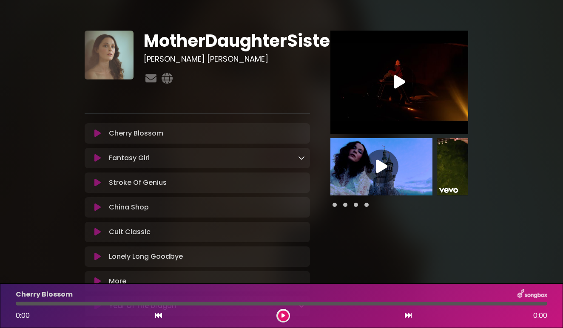
click at [98, 257] on icon at bounding box center [97, 257] width 6 height 9
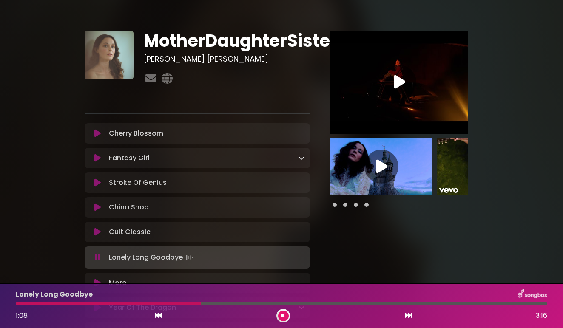
click at [283, 317] on icon at bounding box center [283, 315] width 3 height 5
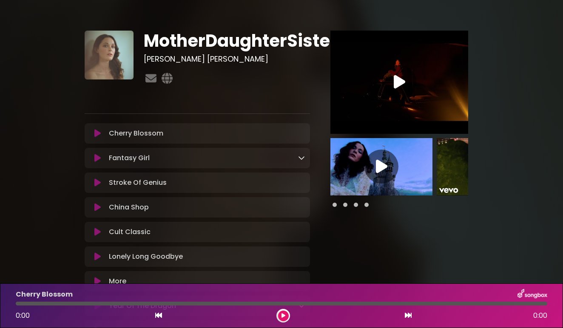
click at [98, 256] on icon at bounding box center [97, 257] width 6 height 9
click at [100, 256] on icon at bounding box center [97, 257] width 6 height 9
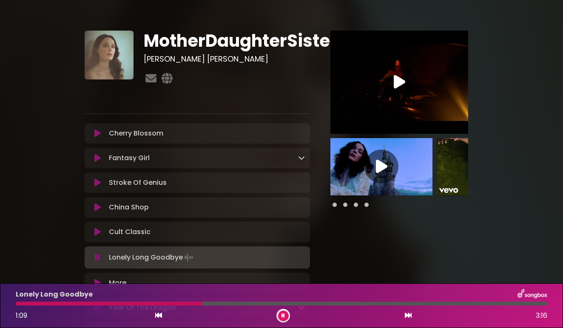
click at [287, 316] on button at bounding box center [283, 316] width 11 height 11
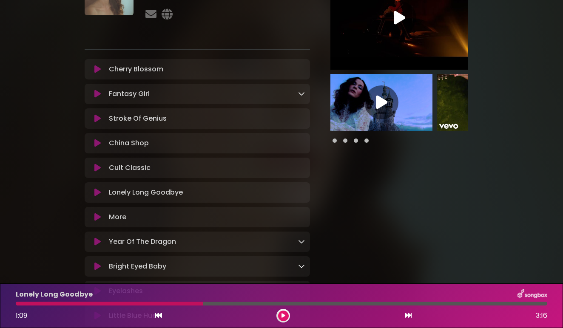
scroll to position [98, 0]
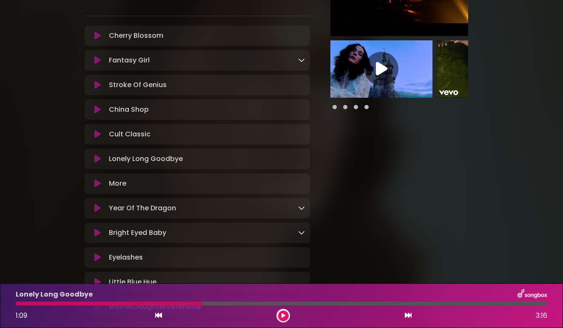
click at [97, 137] on icon at bounding box center [97, 134] width 6 height 9
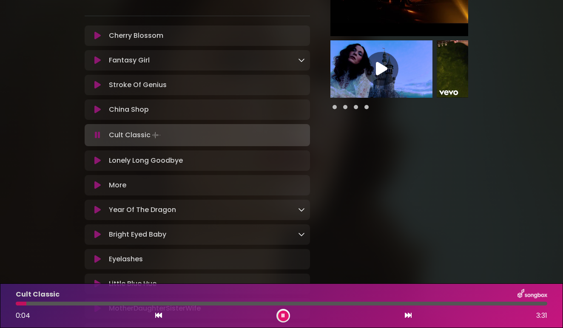
click at [97, 137] on icon at bounding box center [98, 135] width 6 height 9
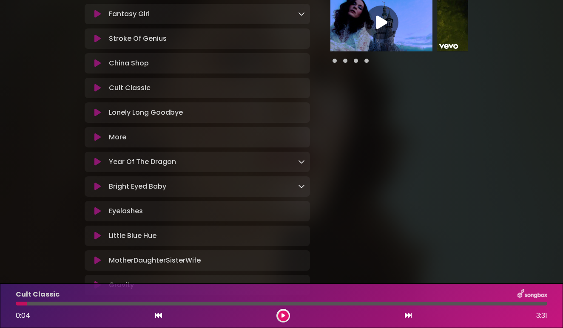
scroll to position [145, 0]
click at [98, 236] on icon at bounding box center [97, 235] width 6 height 9
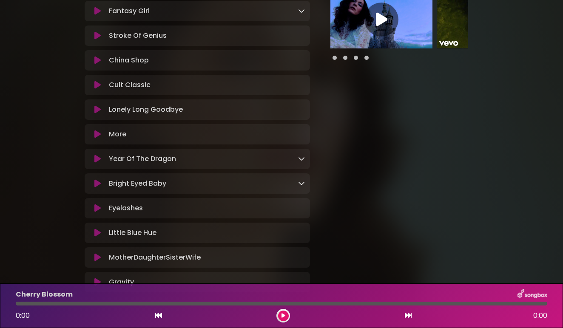
scroll to position [149, 0]
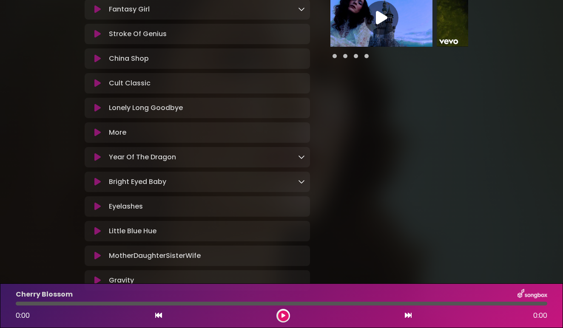
click at [97, 234] on icon at bounding box center [97, 231] width 6 height 9
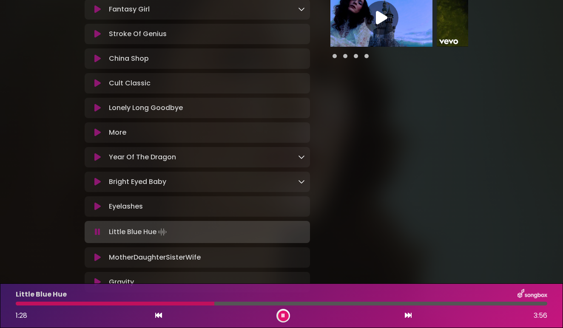
click at [96, 233] on icon at bounding box center [98, 232] width 6 height 9
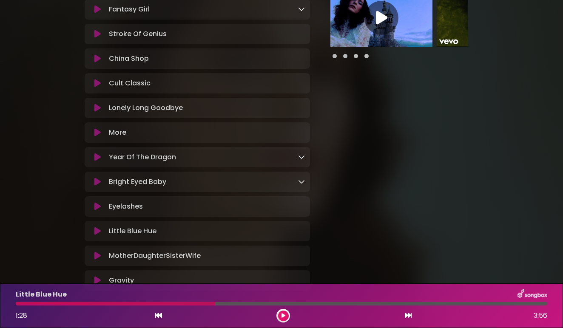
click at [97, 83] on icon at bounding box center [97, 83] width 6 height 9
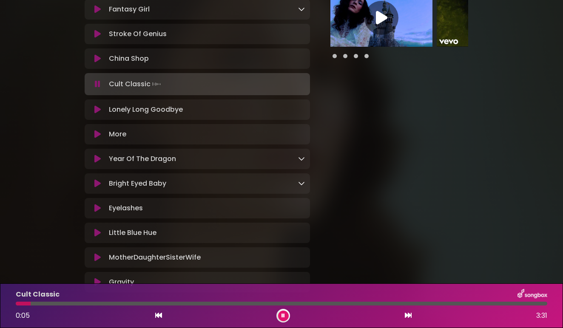
click at [98, 87] on icon at bounding box center [98, 84] width 6 height 9
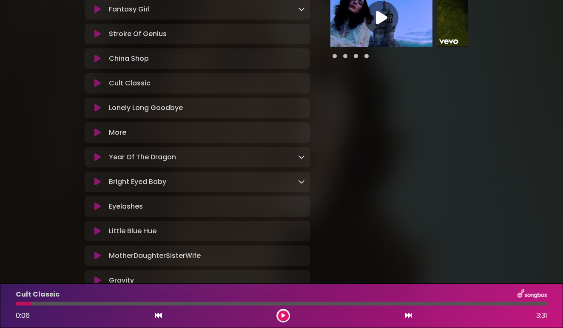
click at [98, 84] on icon at bounding box center [97, 83] width 6 height 9
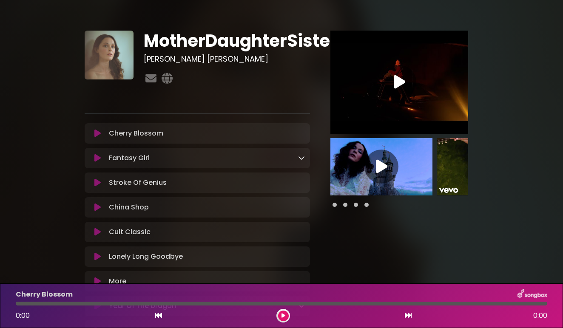
click at [100, 233] on icon at bounding box center [97, 232] width 6 height 9
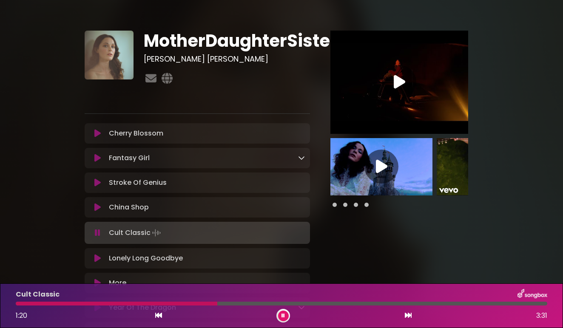
click at [100, 233] on icon at bounding box center [98, 233] width 6 height 9
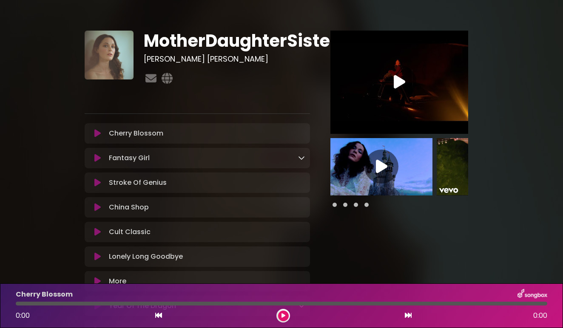
click at [97, 236] on icon at bounding box center [97, 232] width 6 height 9
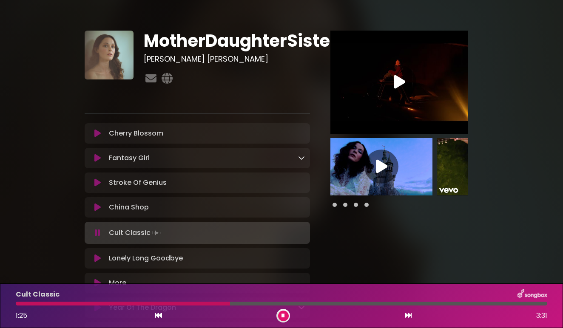
click at [98, 233] on icon at bounding box center [98, 233] width 6 height 9
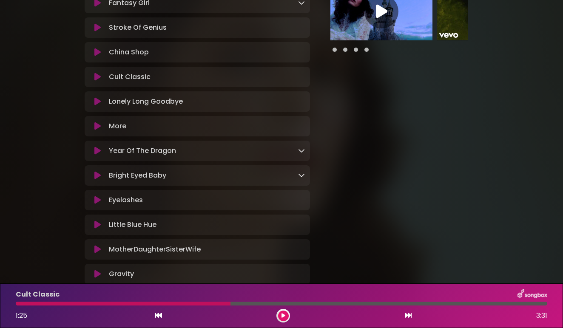
scroll to position [154, 0]
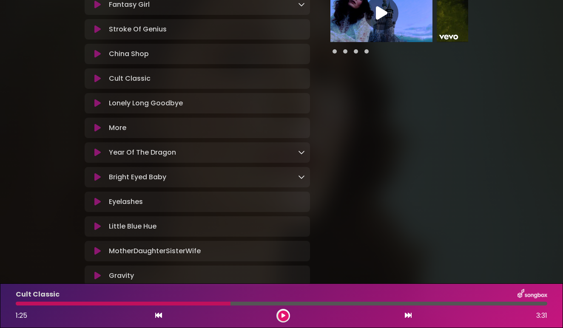
click at [98, 203] on icon at bounding box center [97, 202] width 6 height 9
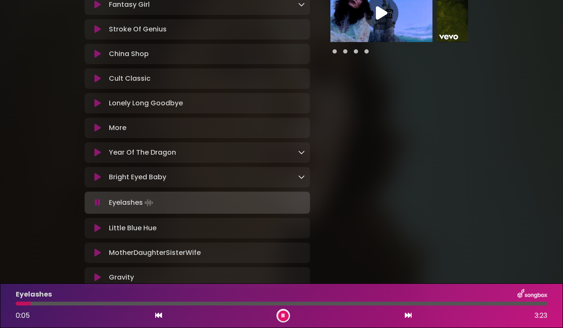
click at [182, 304] on div at bounding box center [282, 304] width 532 height 4
click at [153, 301] on div "Eyelashes 1:05 3:23" at bounding box center [282, 306] width 542 height 34
click at [151, 302] on div at bounding box center [102, 304] width 173 height 4
click at [178, 304] on div at bounding box center [282, 304] width 532 height 4
click at [170, 304] on div at bounding box center [98, 304] width 164 height 4
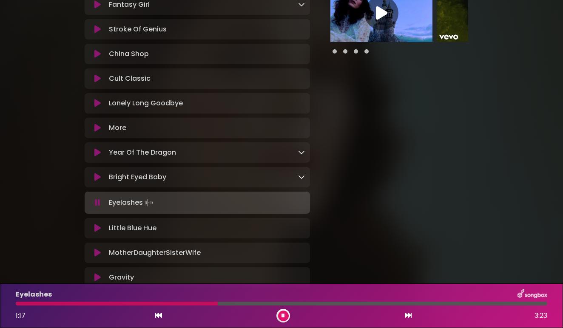
click at [181, 304] on div at bounding box center [117, 304] width 202 height 4
click at [169, 304] on div at bounding box center [99, 304] width 167 height 4
click at [281, 316] on button at bounding box center [283, 316] width 11 height 11
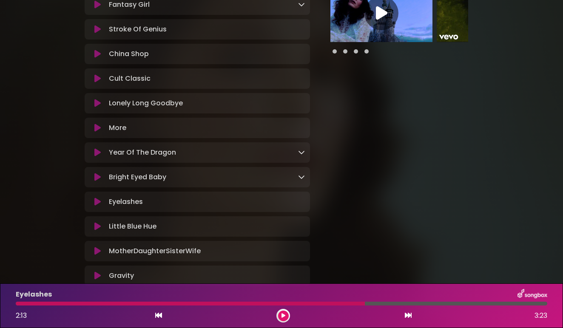
click at [172, 304] on div at bounding box center [190, 304] width 349 height 4
click at [179, 304] on div at bounding box center [190, 304] width 349 height 4
drag, startPoint x: 362, startPoint y: 304, endPoint x: 199, endPoint y: 301, distance: 163.7
click at [199, 301] on div "Eyelashes 2:13 3:23" at bounding box center [282, 306] width 542 height 34
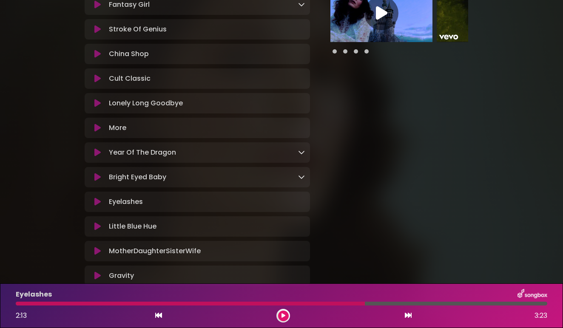
click at [196, 304] on div at bounding box center [190, 304] width 349 height 4
click at [315, 306] on div "Eyelashes 2:13 3:23" at bounding box center [282, 306] width 542 height 34
click at [289, 318] on div at bounding box center [283, 316] width 14 height 14
click at [276, 313] on div "2:13 3:23" at bounding box center [282, 316] width 542 height 14
click at [282, 316] on icon at bounding box center [284, 315] width 4 height 5
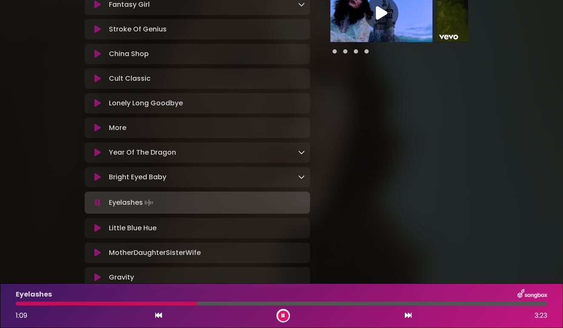
click at [184, 303] on div at bounding box center [107, 304] width 182 height 4
click at [154, 303] on div at bounding box center [100, 304] width 168 height 4
click at [140, 304] on div at bounding box center [186, 304] width 340 height 4
click at [160, 307] on div "Eyelashes 0:50 3:23" at bounding box center [282, 306] width 542 height 34
click at [161, 306] on div "Eyelashes 0:51 3:23" at bounding box center [282, 306] width 542 height 34
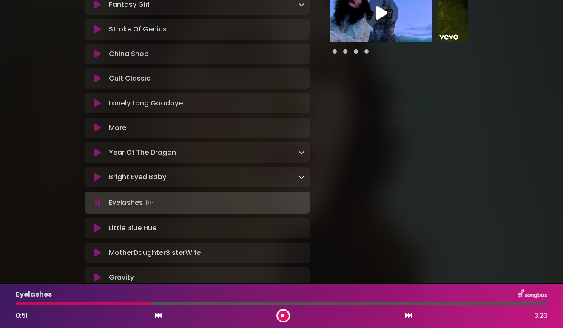
click at [166, 305] on div at bounding box center [282, 304] width 532 height 4
click at [285, 318] on button at bounding box center [283, 316] width 11 height 11
